Goal: Check status: Check status

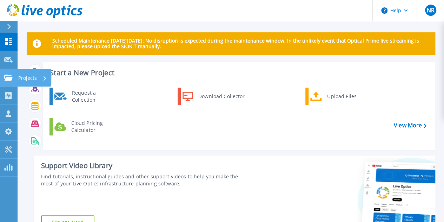
click at [8, 75] on icon at bounding box center [8, 77] width 8 height 6
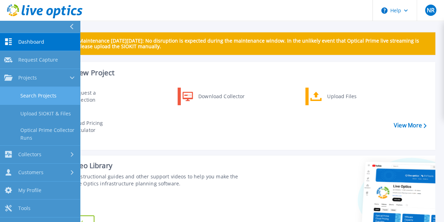
click at [48, 94] on link "Search Projects" at bounding box center [40, 96] width 80 height 18
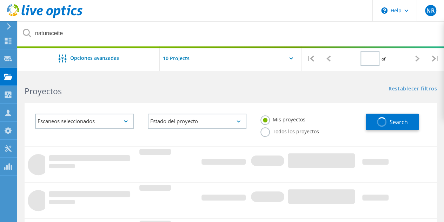
type input "1"
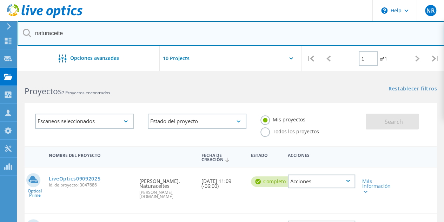
drag, startPoint x: 72, startPoint y: 33, endPoint x: 30, endPoint y: 33, distance: 41.4
click at [30, 33] on div "naturaceite" at bounding box center [231, 33] width 427 height 25
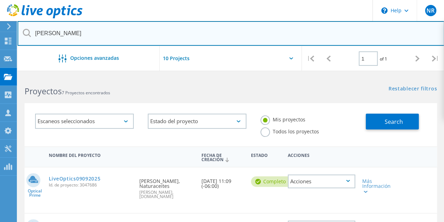
type input "magdalena"
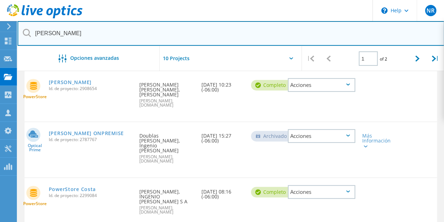
scroll to position [105, 0]
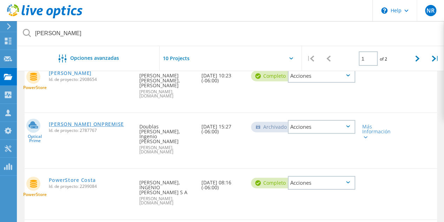
click at [100, 122] on link "MAGDALENA ONPREMISE" at bounding box center [86, 124] width 75 height 5
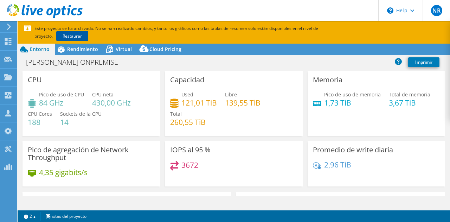
click at [56, 37] on link "Restaurar" at bounding box center [72, 36] width 32 height 10
select select "USD"
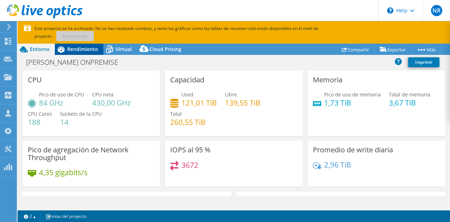
click at [88, 48] on span "Rendimiento" at bounding box center [82, 49] width 31 height 7
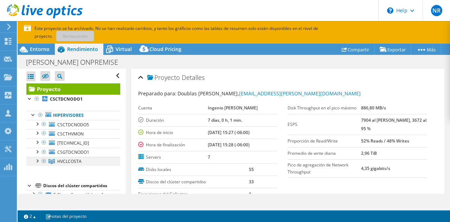
click at [39, 160] on div at bounding box center [36, 160] width 7 height 7
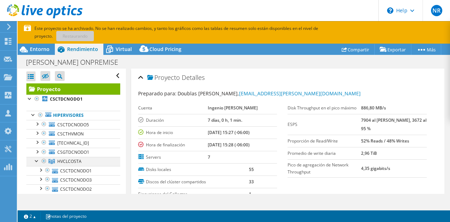
click at [39, 160] on div at bounding box center [36, 160] width 7 height 7
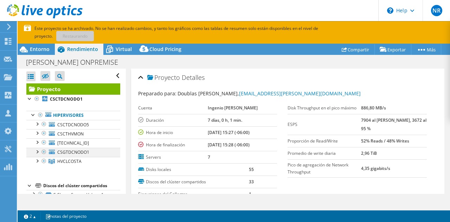
click at [38, 150] on div at bounding box center [36, 151] width 7 height 7
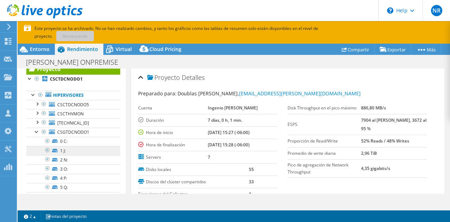
scroll to position [35, 0]
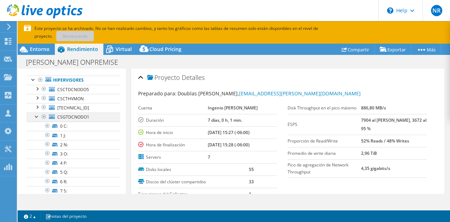
click at [36, 116] on div at bounding box center [36, 115] width 7 height 7
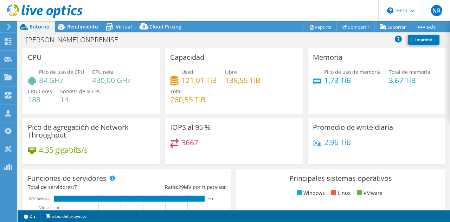
select select "USD"
click at [9, 75] on use at bounding box center [8, 77] width 8 height 6
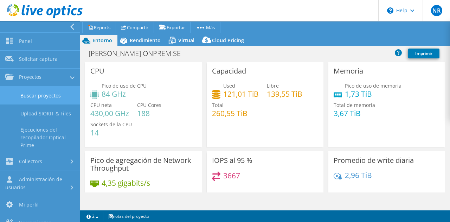
click at [55, 97] on link "Buscar proyectos" at bounding box center [40, 95] width 80 height 18
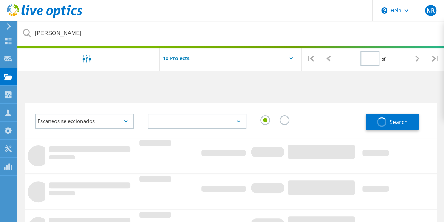
type input "1"
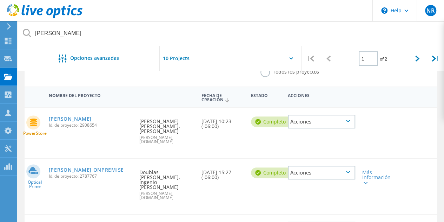
scroll to position [70, 0]
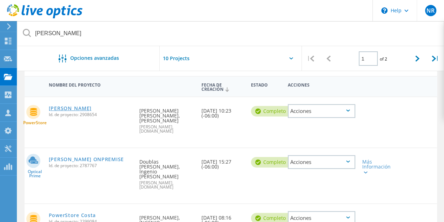
click at [73, 109] on link "[PERSON_NAME]" at bounding box center [70, 108] width 43 height 5
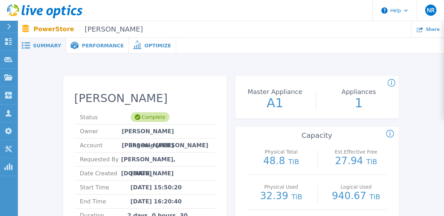
click at [99, 45] on span "Performance" at bounding box center [103, 45] width 42 height 5
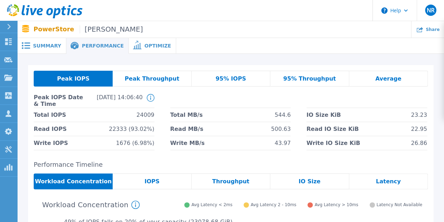
click at [51, 43] on span "Summary" at bounding box center [47, 45] width 28 height 5
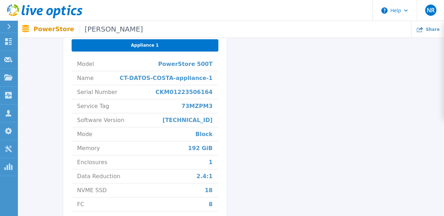
scroll to position [316, 0]
